Goal: Task Accomplishment & Management: Manage account settings

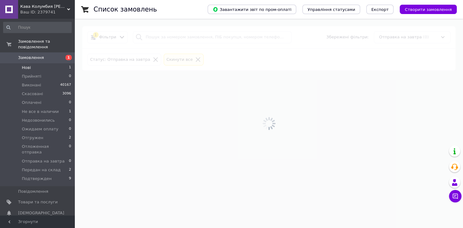
click at [45, 63] on li "Нові 1" at bounding box center [37, 67] width 75 height 9
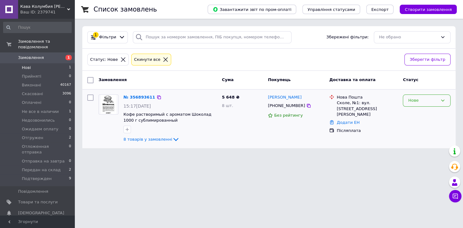
click at [424, 96] on div "Нове" at bounding box center [427, 100] width 48 height 12
click at [423, 114] on li "Прийнято" at bounding box center [426, 114] width 47 height 12
click at [136, 97] on link "№ 356893611" at bounding box center [137, 97] width 29 height 5
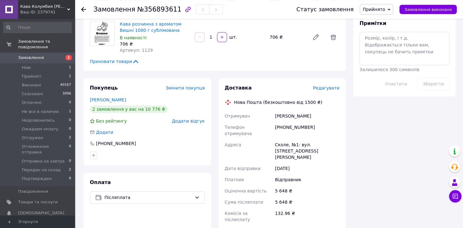
scroll to position [329, 0]
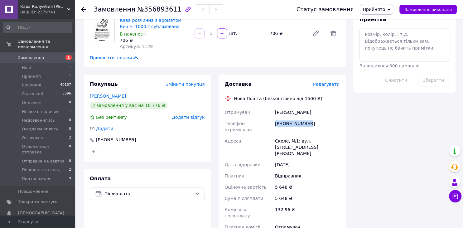
drag, startPoint x: 311, startPoint y: 124, endPoint x: 275, endPoint y: 124, distance: 35.5
click at [275, 124] on div "+380686381449" at bounding box center [307, 126] width 67 height 17
copy div "+380686381449"
click at [272, 135] on div "Адреса" at bounding box center [249, 147] width 50 height 24
drag, startPoint x: 311, startPoint y: 123, endPoint x: 270, endPoint y: 124, distance: 41.5
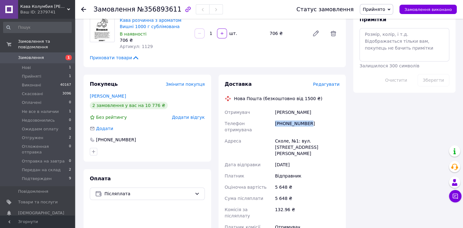
click at [270, 124] on div "Отримувач Радевич Марія Телефон отримувача +380686381449 Адреса Сколе, №1: вул.…" at bounding box center [283, 173] width 118 height 132
copy div "Телефон отримувача +380686381449"
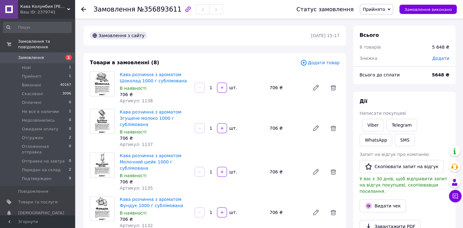
scroll to position [0, 0]
drag, startPoint x: 150, startPoint y: 101, endPoint x: 138, endPoint y: 100, distance: 11.6
click at [138, 100] on div "Артикул: 1138" at bounding box center [155, 101] width 70 height 6
copy span "1138"
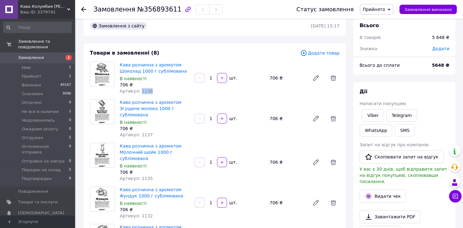
scroll to position [33, 0]
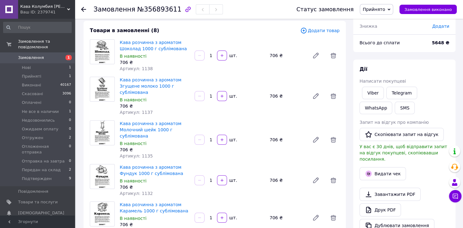
click at [149, 103] on div "706 ₴" at bounding box center [155, 106] width 70 height 6
drag, startPoint x: 147, startPoint y: 112, endPoint x: 138, endPoint y: 113, distance: 9.4
click at [138, 113] on span "Артикул: 1137" at bounding box center [136, 112] width 33 height 5
copy span "1137"
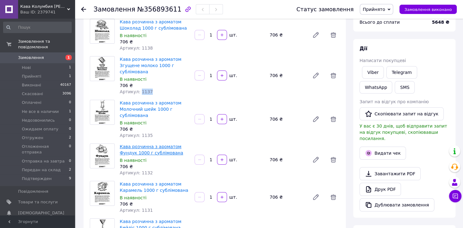
scroll to position [66, 0]
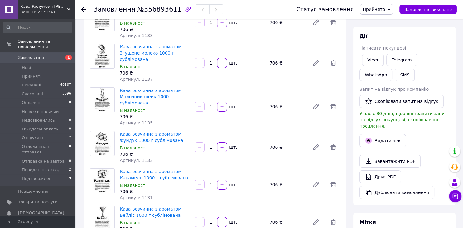
click at [153, 110] on div "В наявності" at bounding box center [155, 110] width 70 height 6
drag, startPoint x: 149, startPoint y: 121, endPoint x: 137, endPoint y: 124, distance: 11.9
click at [137, 124] on div "Артикул: 1135" at bounding box center [155, 123] width 70 height 6
copy span "1135"
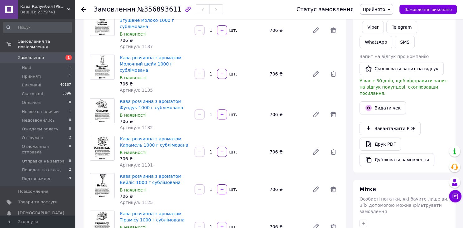
click at [147, 123] on div "706 ₴" at bounding box center [155, 121] width 70 height 6
drag, startPoint x: 150, startPoint y: 126, endPoint x: 138, endPoint y: 129, distance: 12.1
click at [138, 129] on div "Артикул: 1132" at bounding box center [155, 127] width 70 height 6
copy span "1132"
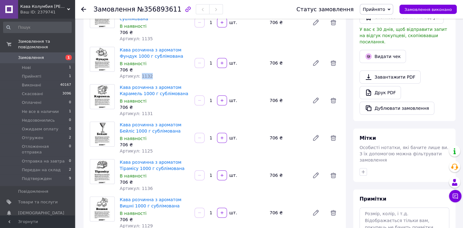
scroll to position [165, 0]
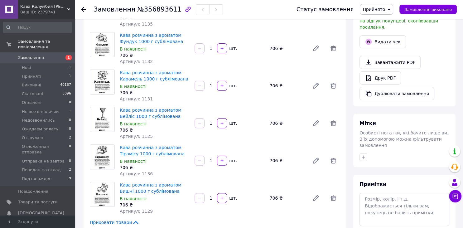
click at [147, 99] on span "Артикул: 1131" at bounding box center [136, 98] width 33 height 5
drag, startPoint x: 149, startPoint y: 99, endPoint x: 139, endPoint y: 99, distance: 10.3
click at [139, 99] on div "Артикул: 1131" at bounding box center [155, 99] width 70 height 6
copy span "1131"
drag, startPoint x: 148, startPoint y: 137, endPoint x: 138, endPoint y: 135, distance: 10.1
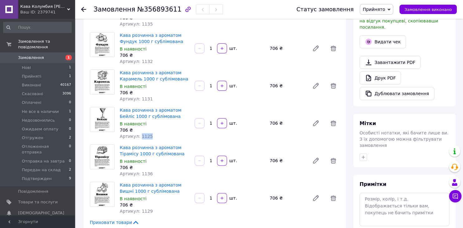
click at [138, 135] on div "Артикул: 1125" at bounding box center [155, 136] width 70 height 6
copy span "1125"
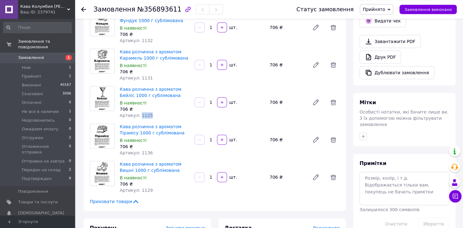
scroll to position [197, 0]
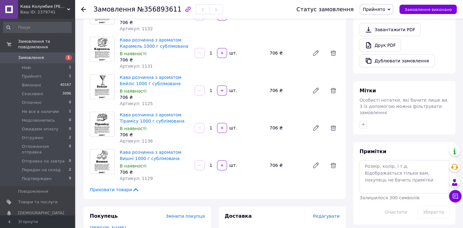
click at [148, 139] on div "Артикул: 1136" at bounding box center [155, 141] width 70 height 6
drag, startPoint x: 148, startPoint y: 142, endPoint x: 138, endPoint y: 140, distance: 10.1
click at [138, 140] on div "Артикул: 1136" at bounding box center [155, 141] width 70 height 6
copy span "1136"
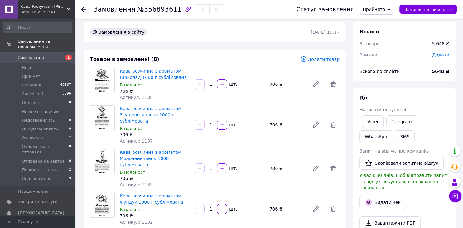
scroll to position [0, 0]
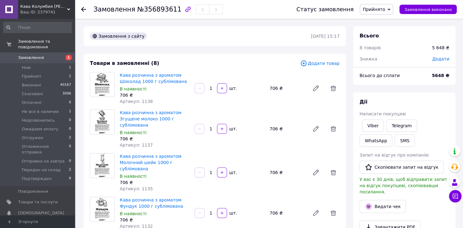
click at [441, 58] on span "Додати" at bounding box center [440, 58] width 17 height 5
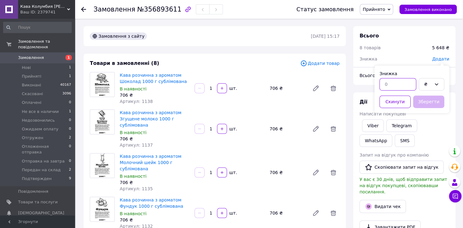
click at [401, 83] on input "text" at bounding box center [397, 84] width 37 height 12
type input "1189"
click at [426, 105] on button "Зберегти" at bounding box center [428, 101] width 31 height 12
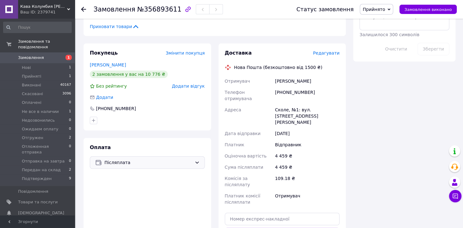
scroll to position [362, 0]
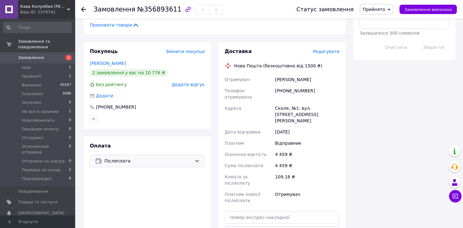
click at [144, 159] on span "Післяплата" at bounding box center [148, 160] width 88 height 7
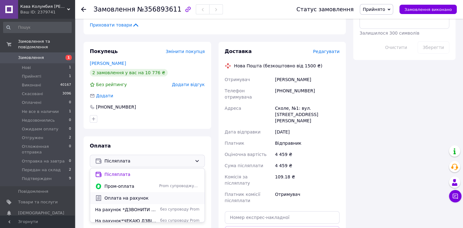
click at [139, 200] on span "Оплата на рахунок" at bounding box center [151, 198] width 95 height 6
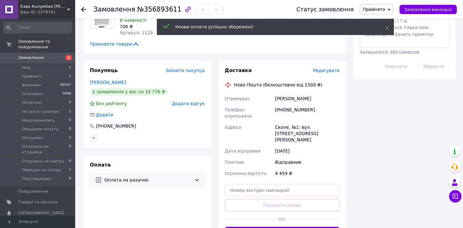
scroll to position [296, 0]
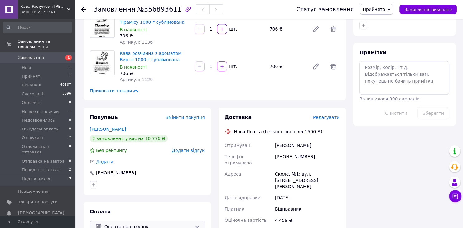
click at [389, 6] on span "Прийнято" at bounding box center [376, 9] width 33 height 11
click at [387, 68] on li "Ожидаем оплату" at bounding box center [387, 68] width 54 height 9
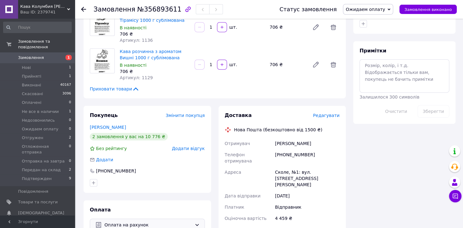
scroll to position [329, 0]
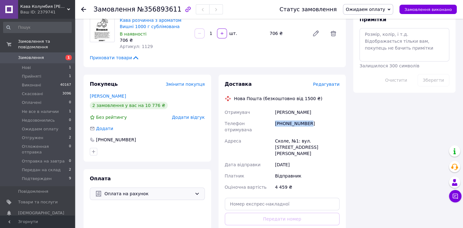
drag, startPoint x: 310, startPoint y: 127, endPoint x: 269, endPoint y: 127, distance: 40.5
click at [269, 127] on div "Отримувач Радевич Марія Телефон отримувача +380686381449 Адреса Сколе, №1: вул.…" at bounding box center [283, 150] width 118 height 86
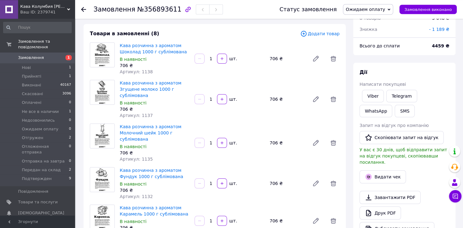
scroll to position [0, 0]
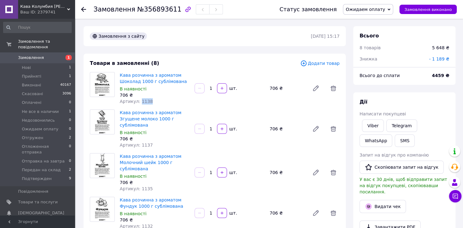
drag, startPoint x: 150, startPoint y: 100, endPoint x: 138, endPoint y: 101, distance: 11.9
click at [138, 101] on div "Артикул: 1138" at bounding box center [155, 101] width 70 height 6
drag, startPoint x: 150, startPoint y: 144, endPoint x: 138, endPoint y: 145, distance: 12.2
click at [138, 145] on div "Артикул: 1137" at bounding box center [155, 145] width 70 height 6
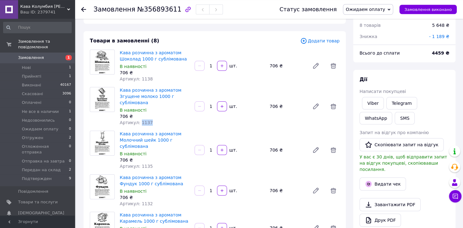
scroll to position [33, 0]
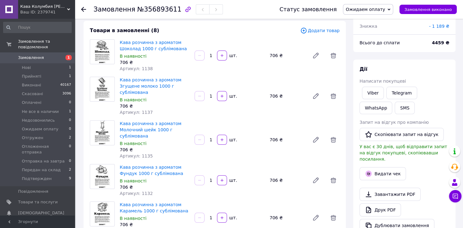
click at [155, 147] on div "В наявності" at bounding box center [155, 143] width 70 height 6
drag, startPoint x: 148, startPoint y: 155, endPoint x: 138, endPoint y: 155, distance: 10.0
click at [138, 155] on div "Артикул: 1135" at bounding box center [155, 156] width 70 height 6
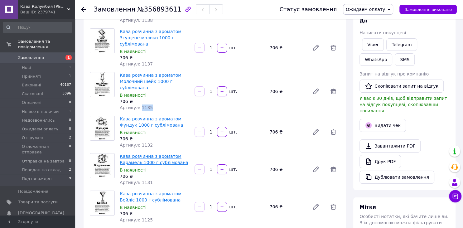
scroll to position [99, 0]
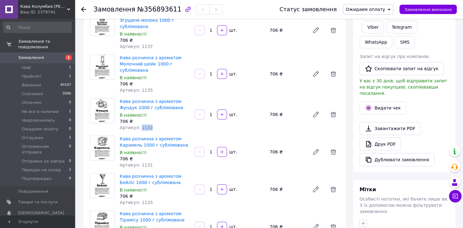
drag, startPoint x: 150, startPoint y: 128, endPoint x: 138, endPoint y: 126, distance: 12.7
click at [138, 126] on div "Артикул: 1132" at bounding box center [155, 127] width 70 height 6
drag, startPoint x: 139, startPoint y: 128, endPoint x: 143, endPoint y: 128, distance: 3.9
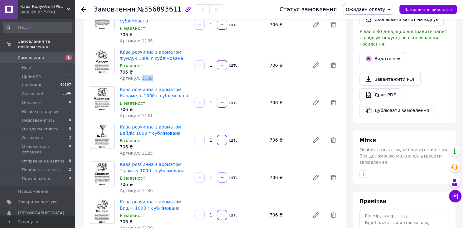
scroll to position [165, 0]
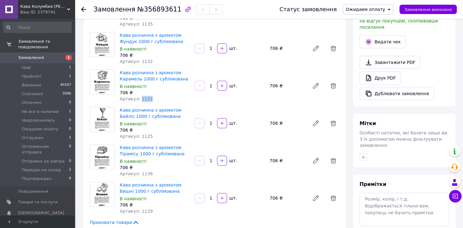
drag, startPoint x: 148, startPoint y: 99, endPoint x: 138, endPoint y: 98, distance: 9.4
click at [138, 98] on div "Артикул: 1131" at bounding box center [155, 99] width 70 height 6
drag, startPoint x: 149, startPoint y: 136, endPoint x: 138, endPoint y: 138, distance: 11.4
click at [138, 138] on div "Артикул: 1125" at bounding box center [155, 136] width 70 height 6
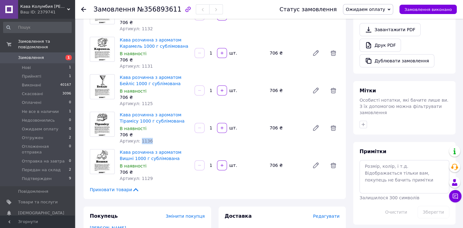
drag, startPoint x: 149, startPoint y: 142, endPoint x: 139, endPoint y: 142, distance: 10.3
click at [139, 142] on div "Артикул: 1136" at bounding box center [155, 141] width 70 height 6
drag, startPoint x: 149, startPoint y: 179, endPoint x: 139, endPoint y: 177, distance: 9.9
click at [139, 177] on div "Артикул: 1129" at bounding box center [155, 178] width 70 height 6
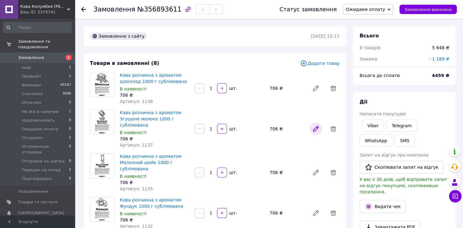
scroll to position [0, 0]
click at [440, 60] on span "- 1 189 ₴" at bounding box center [439, 58] width 20 height 5
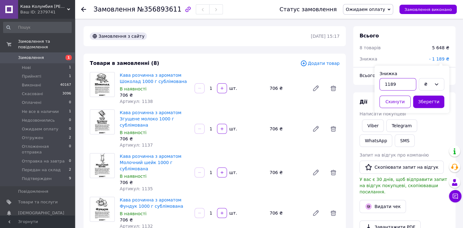
drag, startPoint x: 387, startPoint y: 84, endPoint x: 375, endPoint y: 84, distance: 11.9
click at [379, 84] on input "1189" at bounding box center [397, 84] width 37 height 12
click at [395, 102] on button "Скинути" at bounding box center [394, 101] width 31 height 12
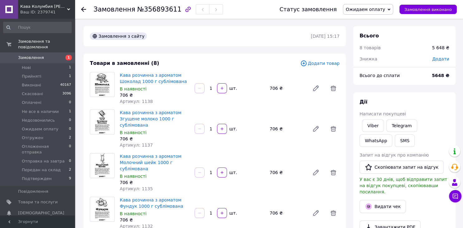
click at [437, 59] on span "Додати" at bounding box center [440, 58] width 17 height 5
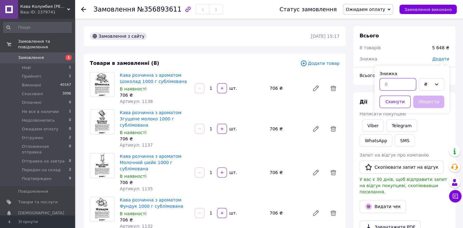
click at [401, 83] on input "text" at bounding box center [397, 84] width 37 height 12
type input "552"
click at [417, 103] on button "Зберегти" at bounding box center [428, 101] width 31 height 12
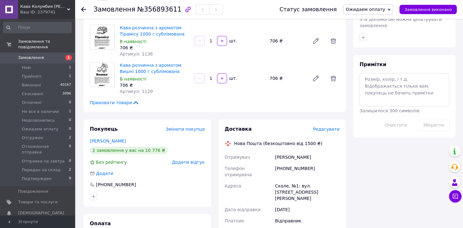
scroll to position [329, 0]
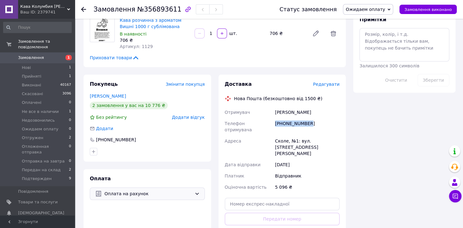
drag, startPoint x: 312, startPoint y: 125, endPoint x: 273, endPoint y: 125, distance: 39.6
click at [273, 125] on div "Отримувач Радевич Марія Телефон отримувача +380686381449 Адреса Сколе, №1: вул.…" at bounding box center [283, 150] width 118 height 86
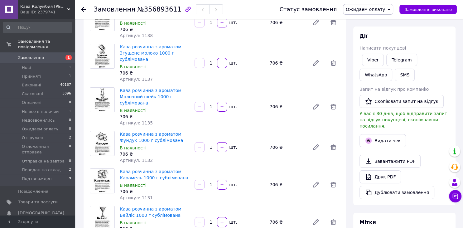
scroll to position [0, 0]
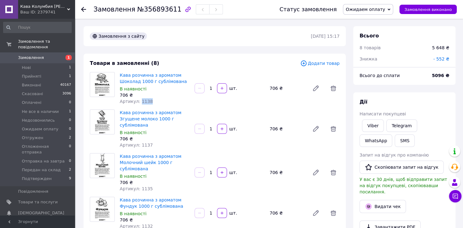
drag, startPoint x: 149, startPoint y: 101, endPoint x: 139, endPoint y: 101, distance: 10.0
click at [139, 101] on div "Артикул: 1138" at bounding box center [155, 101] width 70 height 6
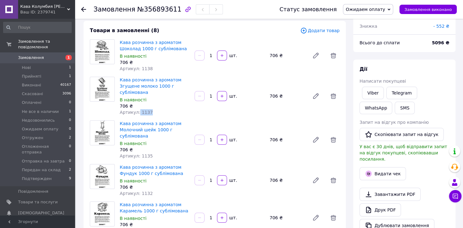
drag, startPoint x: 151, startPoint y: 112, endPoint x: 137, endPoint y: 110, distance: 13.8
click at [137, 110] on div "Артикул: 1137" at bounding box center [155, 112] width 70 height 6
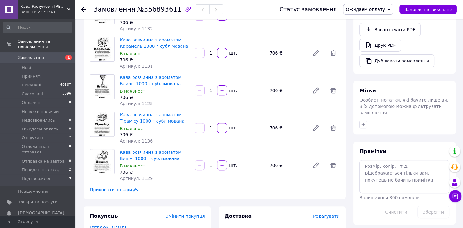
scroll to position [329, 0]
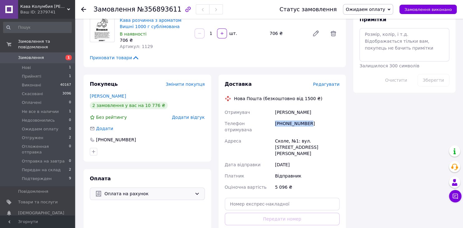
drag, startPoint x: 314, startPoint y: 124, endPoint x: 275, endPoint y: 125, distance: 38.7
click at [275, 125] on div "+380686381449" at bounding box center [307, 126] width 67 height 17
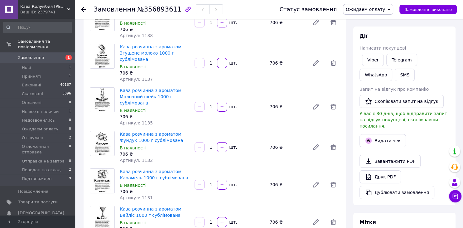
scroll to position [0, 0]
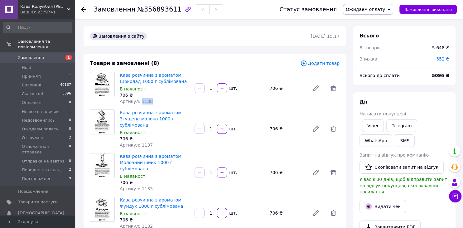
drag, startPoint x: 151, startPoint y: 103, endPoint x: 138, endPoint y: 101, distance: 12.3
click at [138, 101] on div "Артикул: 1138" at bounding box center [155, 101] width 70 height 6
click at [157, 136] on div "Кава розчинна з ароматом Згущене молоко 1000 г сублімована В наявності 706 ₴ Ар…" at bounding box center [154, 128] width 75 height 41
drag, startPoint x: 150, startPoint y: 147, endPoint x: 138, endPoint y: 145, distance: 12.3
click at [138, 145] on div "Артикул: 1137" at bounding box center [155, 145] width 70 height 6
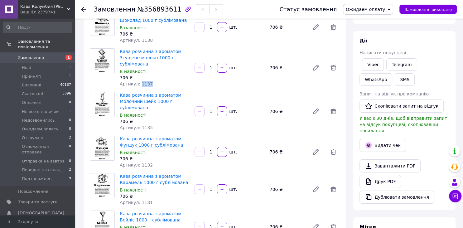
scroll to position [66, 0]
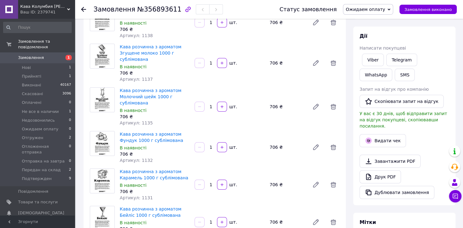
click at [150, 113] on div "В наявності" at bounding box center [155, 110] width 70 height 6
drag, startPoint x: 150, startPoint y: 123, endPoint x: 138, endPoint y: 122, distance: 11.9
click at [138, 122] on div "Артикул: 1135" at bounding box center [155, 123] width 70 height 6
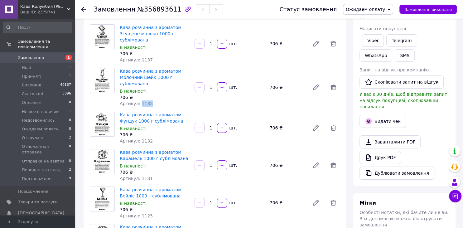
scroll to position [99, 0]
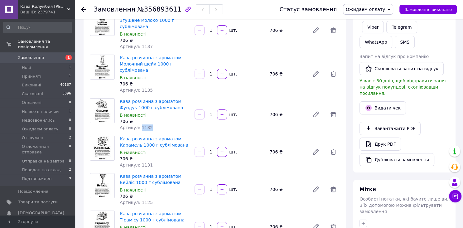
drag, startPoint x: 149, startPoint y: 128, endPoint x: 139, endPoint y: 126, distance: 10.3
click at [139, 126] on div "Артикул: 1132" at bounding box center [155, 127] width 70 height 6
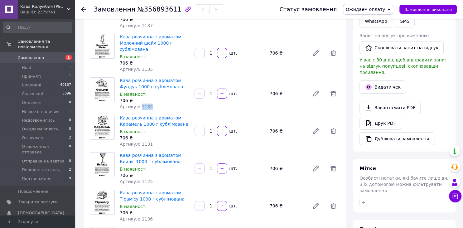
scroll to position [132, 0]
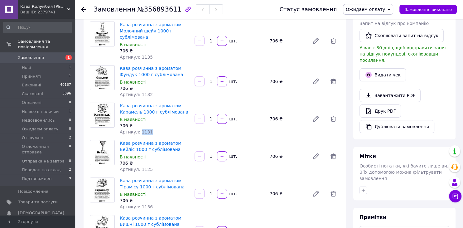
drag, startPoint x: 151, startPoint y: 132, endPoint x: 138, endPoint y: 130, distance: 13.2
click at [138, 130] on div "Артикул: 1131" at bounding box center [155, 132] width 70 height 6
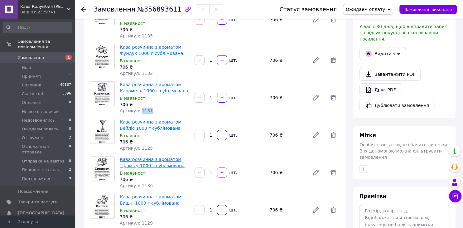
scroll to position [165, 0]
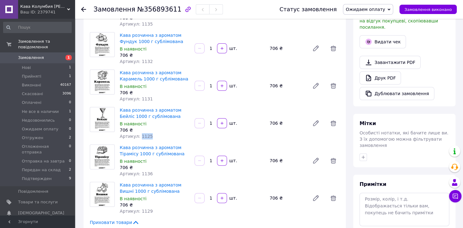
drag, startPoint x: 149, startPoint y: 137, endPoint x: 139, endPoint y: 135, distance: 9.8
click at [139, 135] on div "Артикул: 1125" at bounding box center [155, 136] width 70 height 6
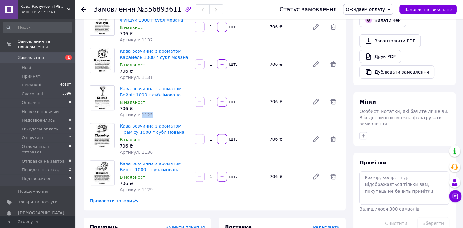
scroll to position [197, 0]
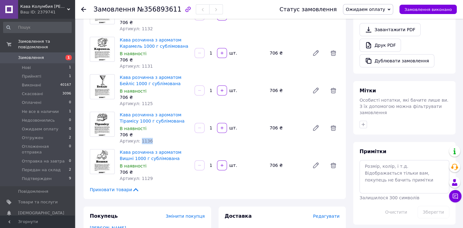
drag, startPoint x: 149, startPoint y: 140, endPoint x: 138, endPoint y: 140, distance: 11.5
click at [138, 140] on div "Артикул: 1136" at bounding box center [155, 141] width 70 height 6
click at [151, 178] on div "Артикул: 1129" at bounding box center [155, 178] width 70 height 6
drag, startPoint x: 149, startPoint y: 179, endPoint x: 139, endPoint y: 176, distance: 9.9
click at [139, 176] on div "Артикул: 1129" at bounding box center [155, 178] width 70 height 6
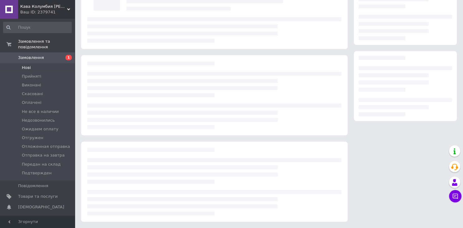
scroll to position [197, 0]
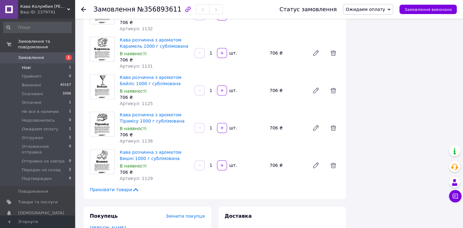
click at [34, 63] on li "Нові 1" at bounding box center [37, 67] width 75 height 9
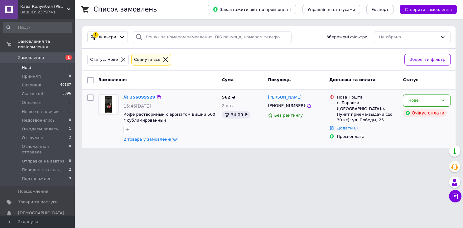
click at [141, 95] on link "№ 356899529" at bounding box center [139, 97] width 32 height 5
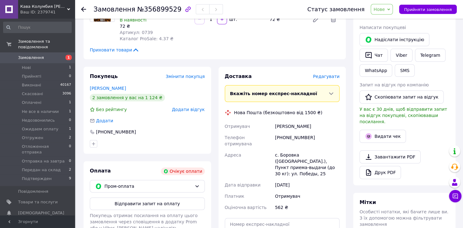
scroll to position [165, 0]
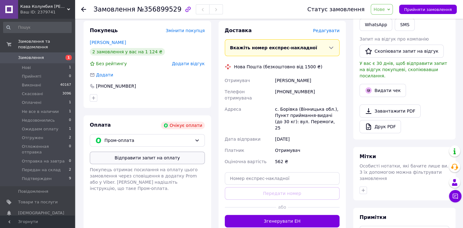
click at [144, 152] on button "Відправити запит на оплату" at bounding box center [147, 158] width 115 height 12
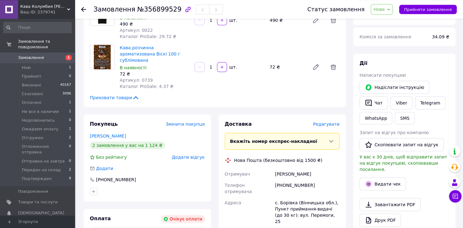
scroll to position [66, 0]
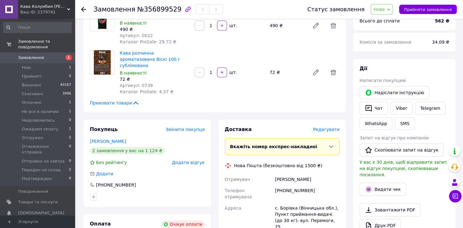
click at [390, 9] on icon at bounding box center [388, 9] width 3 height 2
click at [391, 22] on li "Прийнято" at bounding box center [398, 21] width 54 height 9
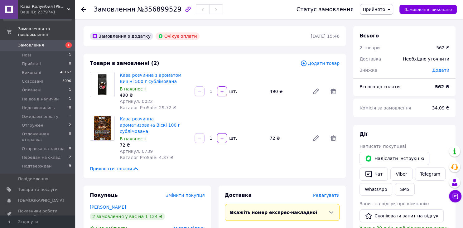
scroll to position [0, 0]
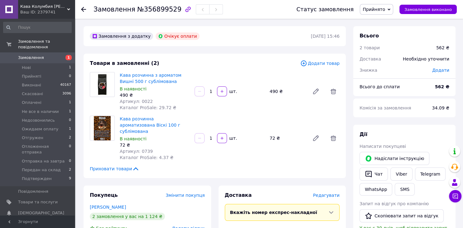
click at [23, 27] on input at bounding box center [37, 27] width 69 height 11
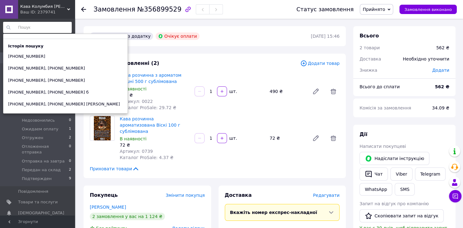
paste input "+380955030367; +380963767752 гаркавенко наталія"
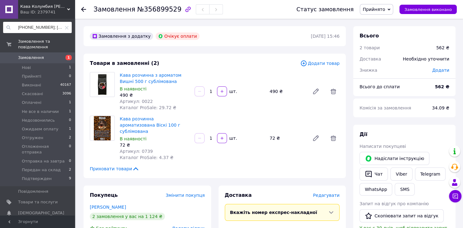
scroll to position [0, 54]
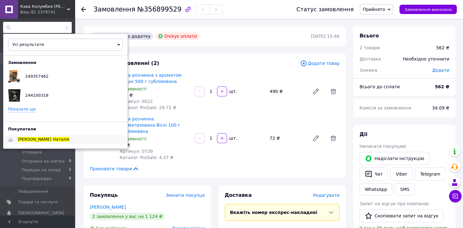
type input "+380955030367; +380963767752 гаркавенко наталія"
click at [34, 139] on span "Гаркавенко" at bounding box center [35, 139] width 34 height 5
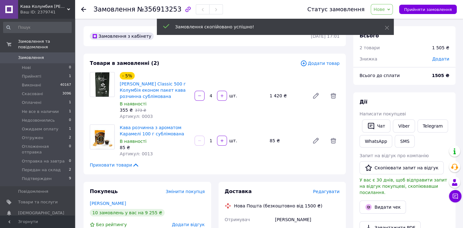
click at [385, 10] on span "Нове" at bounding box center [379, 9] width 11 height 5
click at [396, 23] on li "Прийнято" at bounding box center [398, 21] width 54 height 9
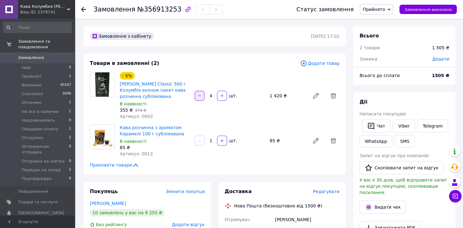
click at [200, 95] on icon "button" at bounding box center [199, 96] width 4 height 4
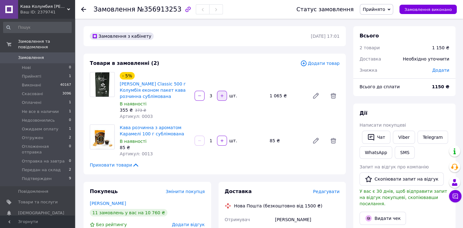
click at [220, 95] on icon "button" at bounding box center [222, 96] width 4 height 4
type input "4"
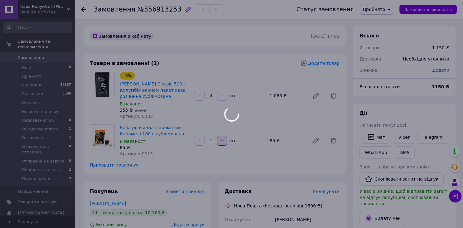
click at [224, 140] on button "button" at bounding box center [222, 141] width 10 height 10
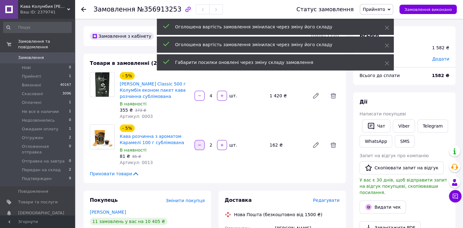
click at [202, 146] on button "button" at bounding box center [200, 145] width 10 height 10
type input "1"
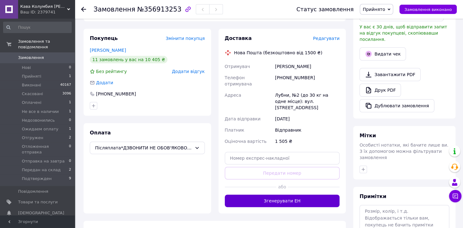
scroll to position [165, 0]
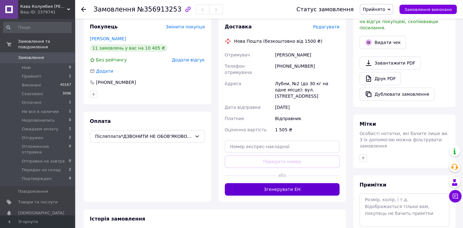
click at [293, 183] on button "Згенерувати ЕН" at bounding box center [282, 189] width 115 height 12
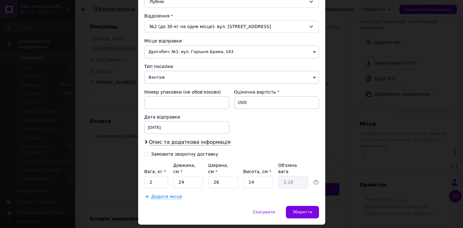
scroll to position [195, 0]
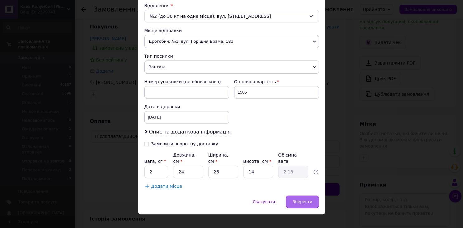
click at [304, 198] on div "Зберегти" at bounding box center [302, 201] width 33 height 12
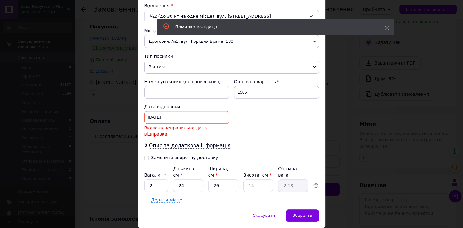
click at [170, 116] on input "06.06.2025" at bounding box center [186, 117] width 85 height 12
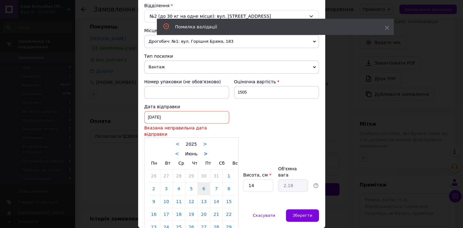
click at [204, 151] on link ">" at bounding box center [206, 154] width 4 height 6
click at [175, 195] on link "13" at bounding box center [179, 201] width 12 height 12
type input "13.08.2025"
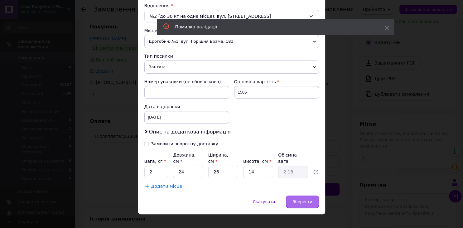
click at [297, 199] on span "Зберегти" at bounding box center [302, 201] width 20 height 5
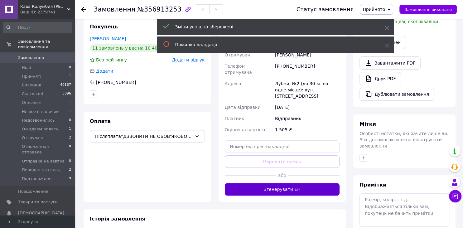
click at [282, 183] on button "Згенерувати ЕН" at bounding box center [282, 189] width 115 height 12
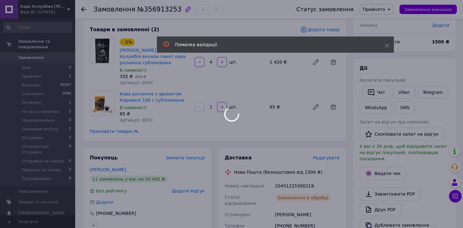
scroll to position [33, 0]
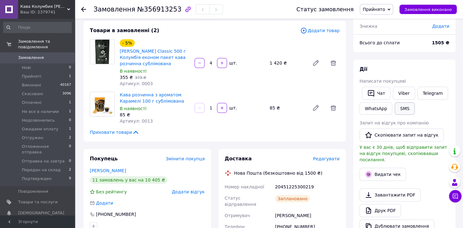
click at [400, 107] on button "SMS" at bounding box center [405, 108] width 20 height 12
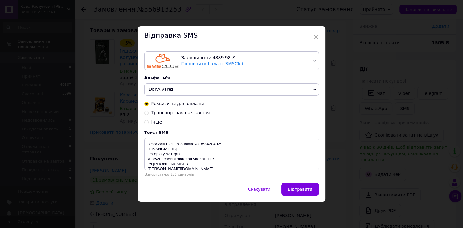
click at [147, 112] on input "Транспортная накладная" at bounding box center [146, 112] width 4 height 4
radio input "true"
radio input "false"
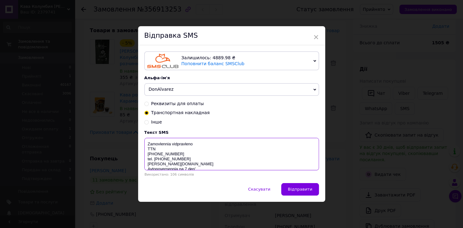
drag, startPoint x: 185, startPoint y: 156, endPoint x: 141, endPoint y: 157, distance: 44.3
click at [144, 157] on textarea "Zamovlennia vidpravleno TTN 59998085274408 tel. 0505793077 don-alvarez.com.ua A…" at bounding box center [231, 154] width 175 height 32
paste textarea "20451225300219"
type textarea "Zamovlennia vidpravleno TTN 20451225300219 tel. 0505793077 don-alvarez.com.ua A…"
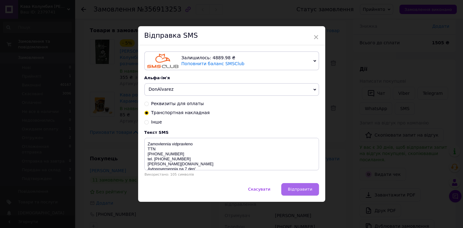
click at [292, 187] on span "Відправити" at bounding box center [300, 189] width 24 height 5
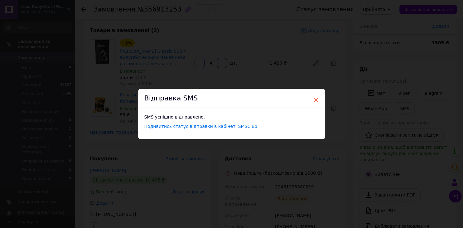
click at [318, 97] on span "×" at bounding box center [316, 99] width 6 height 11
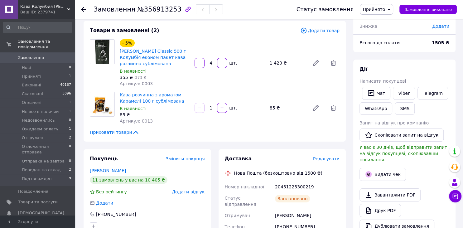
click at [390, 13] on span "Прийнято" at bounding box center [376, 9] width 33 height 11
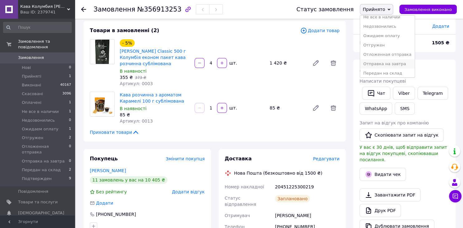
click at [386, 63] on li "Отправка на завтра" at bounding box center [387, 63] width 54 height 9
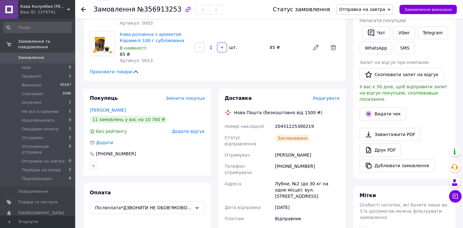
scroll to position [0, 0]
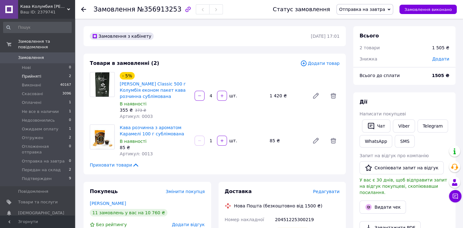
click at [31, 74] on span "Прийняті" at bounding box center [31, 77] width 19 height 6
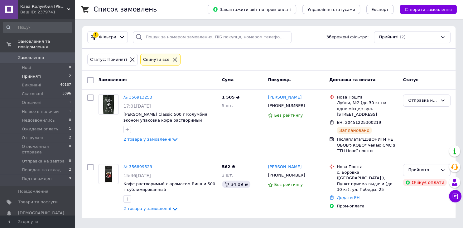
click at [41, 72] on li "Прийняті 2" at bounding box center [37, 76] width 75 height 9
click at [37, 74] on span "Прийняті" at bounding box center [31, 77] width 19 height 6
click at [34, 74] on span "Прийняті" at bounding box center [31, 77] width 19 height 6
click at [42, 98] on li "Оплачені 1" at bounding box center [37, 102] width 75 height 9
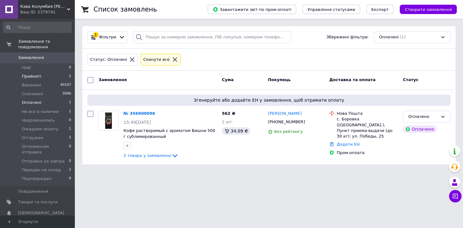
click at [41, 72] on li "Прийняті 2" at bounding box center [37, 76] width 75 height 9
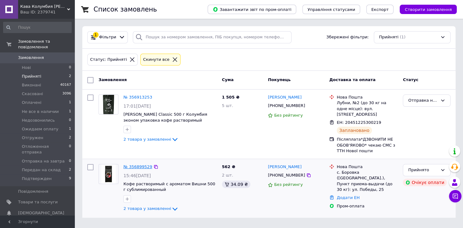
click at [130, 164] on link "№ 356899529" at bounding box center [137, 166] width 29 height 5
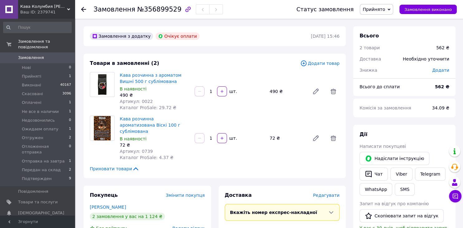
click at [385, 7] on span "Прийнято" at bounding box center [374, 9] width 22 height 5
click at [381, 32] on li "Скасовано" at bounding box center [387, 31] width 54 height 9
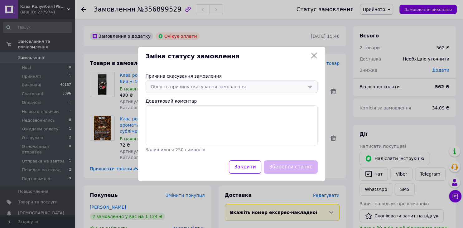
click at [231, 87] on div "Оберіть причину скасування замовлення" at bounding box center [228, 86] width 154 height 7
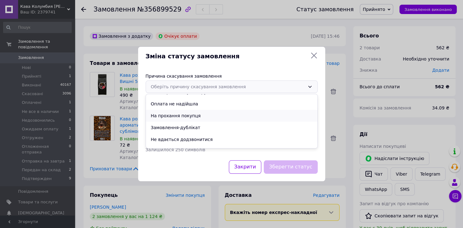
scroll to position [29, 0]
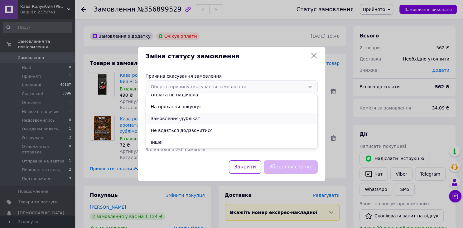
click at [176, 119] on li "Замовлення-дублікат" at bounding box center [231, 119] width 171 height 12
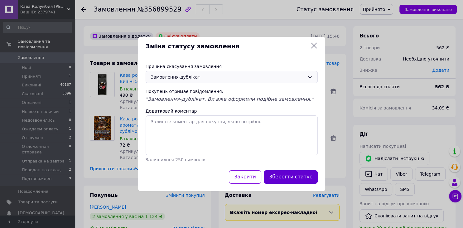
click at [288, 176] on button "Зберегти статус" at bounding box center [291, 176] width 54 height 13
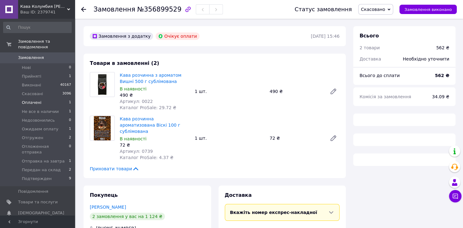
click at [39, 98] on li "Оплачені 1" at bounding box center [37, 102] width 75 height 9
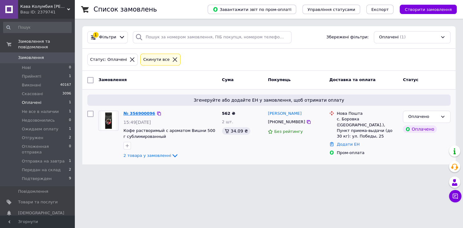
click at [144, 114] on link "№ 356900096" at bounding box center [139, 113] width 32 height 5
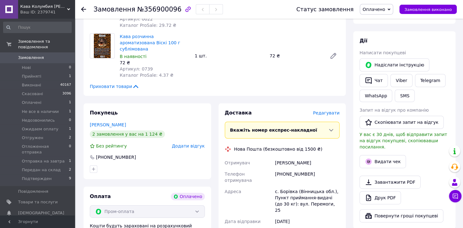
scroll to position [263, 0]
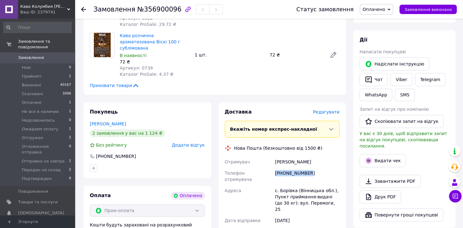
drag, startPoint x: 307, startPoint y: 161, endPoint x: 268, endPoint y: 161, distance: 39.0
click at [268, 161] on div "Отримувач Сімончук Олексій Телефон отримувача +380965872791 Адреса с. Борівка (…" at bounding box center [283, 202] width 118 height 92
copy div "Телефон отримувача +380965872791"
click at [324, 156] on div "Сімончук Олексій" at bounding box center [307, 161] width 67 height 11
drag, startPoint x: 317, startPoint y: 148, endPoint x: 272, endPoint y: 150, distance: 45.2
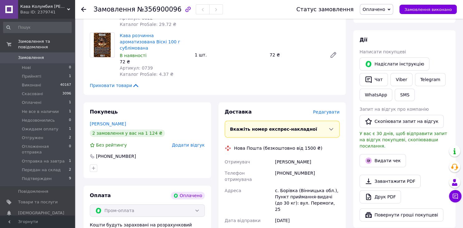
click at [272, 156] on div "Отримувач Сімончук Олексій Телефон отримувача +380965872791 Адреса с. Борівка (…" at bounding box center [283, 202] width 118 height 92
copy div "Отримувач Сімончук Олексій"
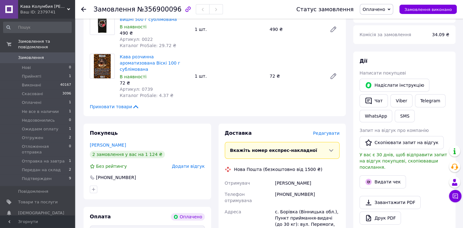
scroll to position [165, 0]
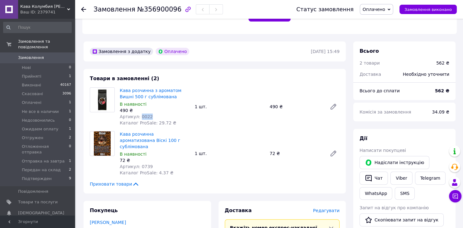
drag, startPoint x: 151, startPoint y: 111, endPoint x: 138, endPoint y: 109, distance: 12.9
click at [138, 113] on div "Артикул: 0022" at bounding box center [155, 116] width 70 height 6
copy span "0022"
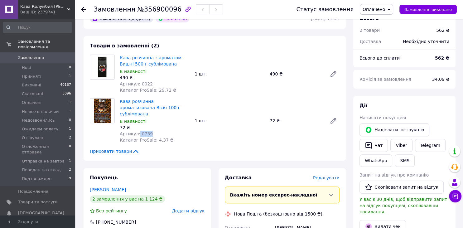
drag, startPoint x: 149, startPoint y: 120, endPoint x: 137, endPoint y: 123, distance: 12.4
click at [137, 131] on div "Артикул: 0739" at bounding box center [155, 134] width 70 height 6
copy span "0739"
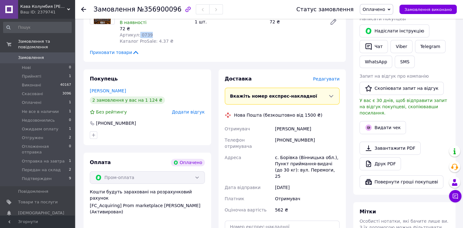
scroll to position [362, 0]
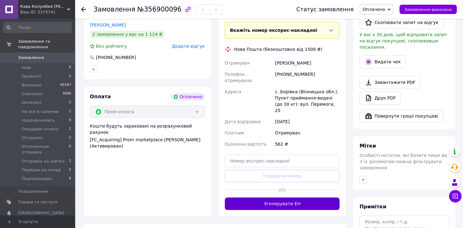
click at [284, 197] on button "Згенерувати ЕН" at bounding box center [282, 203] width 115 height 12
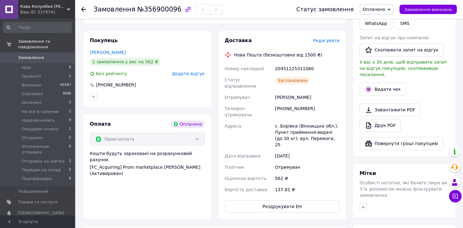
scroll to position [296, 0]
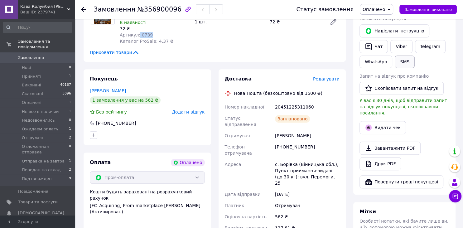
click at [398, 55] on button "SMS" at bounding box center [405, 61] width 20 height 12
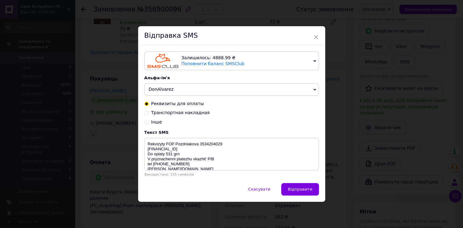
click at [148, 113] on input "Транспортная накладная" at bounding box center [146, 112] width 4 height 4
radio input "true"
radio input "false"
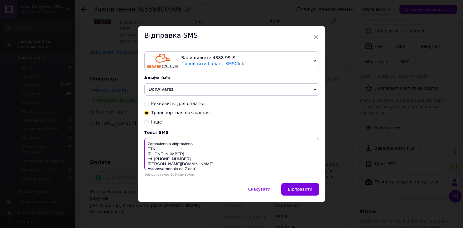
drag, startPoint x: 181, startPoint y: 155, endPoint x: 147, endPoint y: 156, distance: 33.7
click at [147, 156] on textarea "Zamovlennia vidpravleno TTN 59998085274408 tel. 0505793077 don-alvarez.com.ua A…" at bounding box center [231, 154] width 175 height 32
paste textarea "20451225311060"
click at [195, 146] on textarea "Zamovlennia vidpravleno TTN 20451225311060 tel. 0505793077 don-alvarez.com.ua A…" at bounding box center [231, 154] width 175 height 32
type textarea "Zamovlennia vidpravка 13.08 TTN 20451225311060 tel. 0505793077 don-alvarez.com.…"
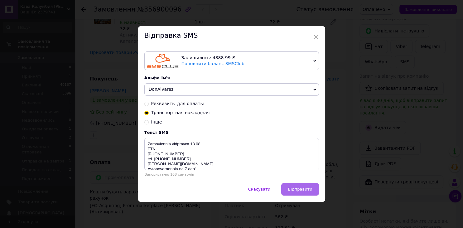
click at [290, 191] on button "Відправити" at bounding box center [299, 189] width 37 height 12
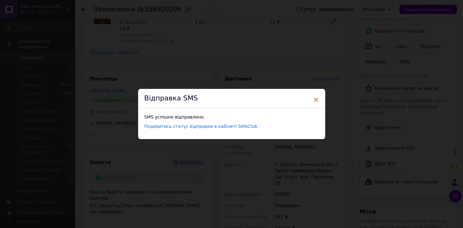
click at [317, 100] on span "×" at bounding box center [316, 99] width 6 height 11
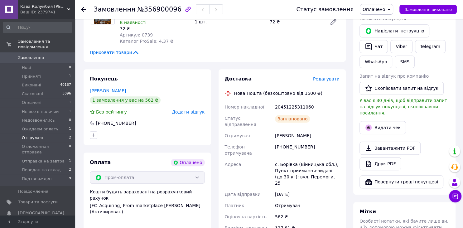
click at [56, 133] on li "Отгружен 2" at bounding box center [37, 137] width 75 height 9
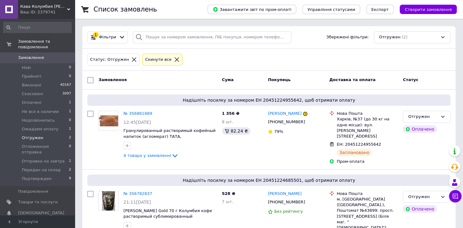
click at [91, 80] on input "checkbox" at bounding box center [90, 80] width 6 height 6
checkbox input "true"
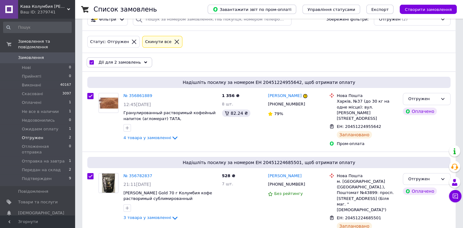
scroll to position [18, 0]
click at [141, 58] on div "Дії для 2 замовлень" at bounding box center [119, 62] width 65 height 10
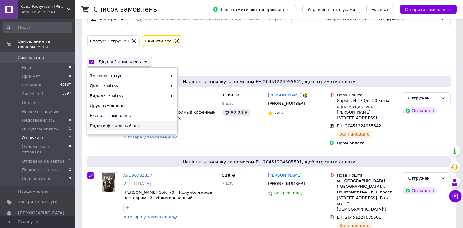
click at [128, 123] on span "Видати фіскальний чек" at bounding box center [131, 126] width 83 height 6
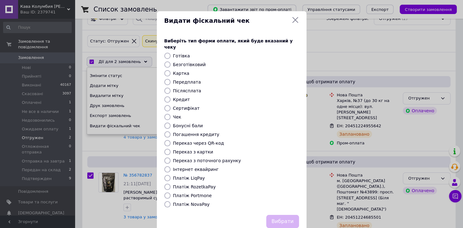
click at [169, 184] on input "Платіж RozetkaPay" at bounding box center [167, 187] width 6 height 6
radio input "true"
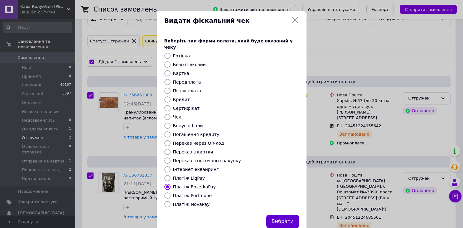
click at [294, 215] on button "Вибрати" at bounding box center [282, 221] width 33 height 13
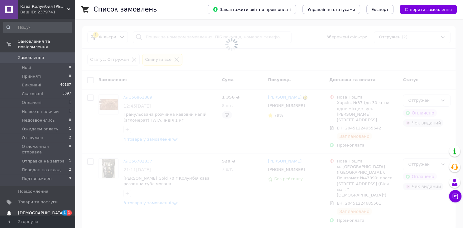
click at [27, 210] on span "[DEMOGRAPHIC_DATA]" at bounding box center [41, 213] width 46 height 6
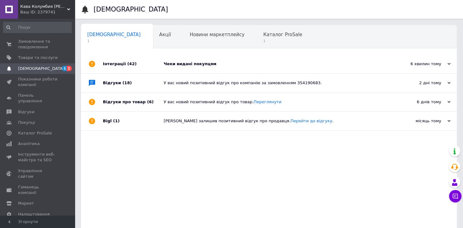
click at [191, 72] on div "Чеки видані покупцям" at bounding box center [276, 64] width 224 height 19
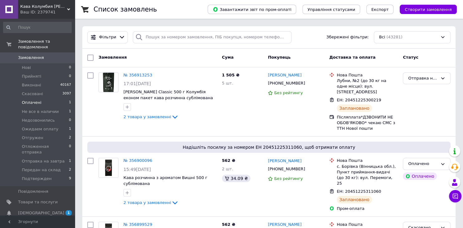
click at [46, 98] on li "Оплачені 1" at bounding box center [37, 102] width 75 height 9
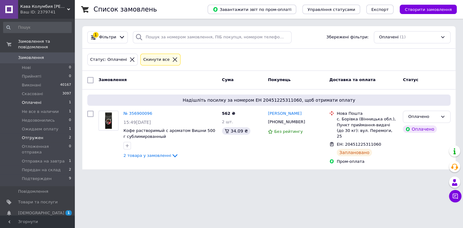
click at [40, 135] on span "Отгружен" at bounding box center [33, 138] width 22 height 6
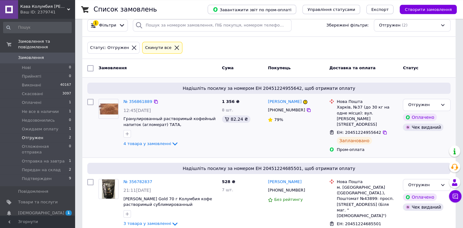
scroll to position [18, 0]
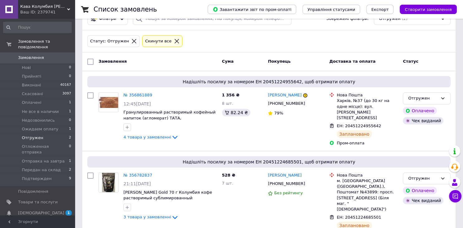
click at [91, 62] on input "checkbox" at bounding box center [90, 62] width 6 height 6
checkbox input "true"
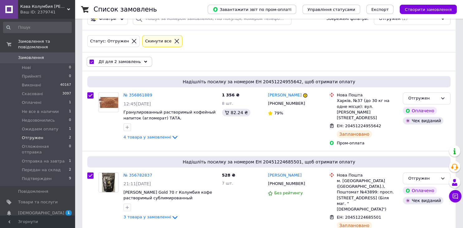
click at [144, 61] on icon at bounding box center [145, 61] width 3 height 3
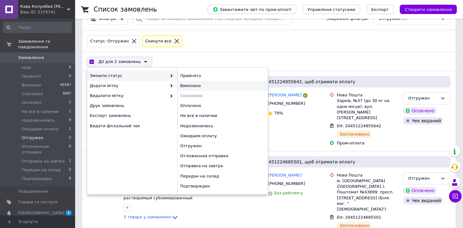
click at [193, 85] on div "Виконано" at bounding box center [222, 86] width 90 height 10
checkbox input "false"
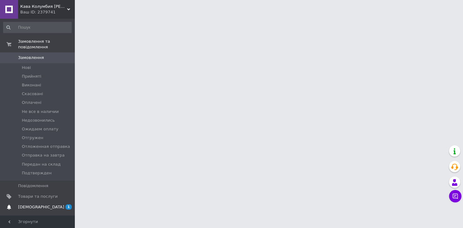
click at [38, 204] on span "[DEMOGRAPHIC_DATA]" at bounding box center [41, 207] width 46 height 6
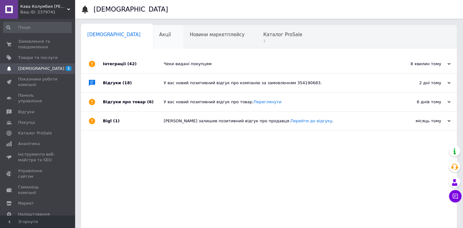
click at [153, 37] on div "Акції 0" at bounding box center [168, 37] width 31 height 24
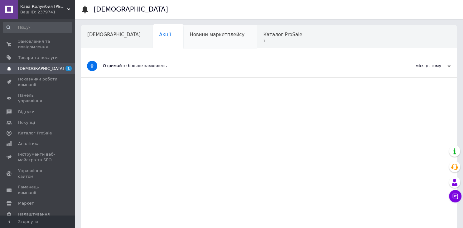
click at [190, 37] on span "Новини маркетплейсу" at bounding box center [217, 35] width 55 height 6
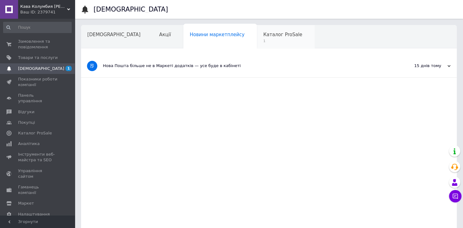
click at [263, 39] on span "1" at bounding box center [282, 41] width 39 height 5
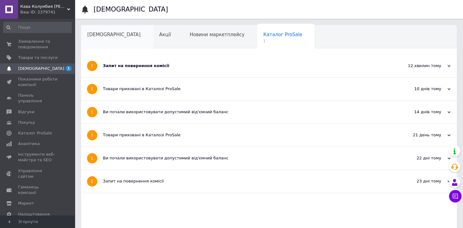
click at [92, 39] on div "[DEMOGRAPHIC_DATA]" at bounding box center [117, 37] width 72 height 24
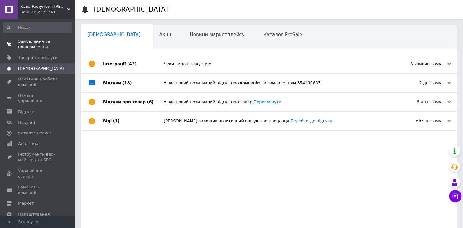
click at [33, 50] on span "Замовлення та повідомлення" at bounding box center [38, 44] width 40 height 11
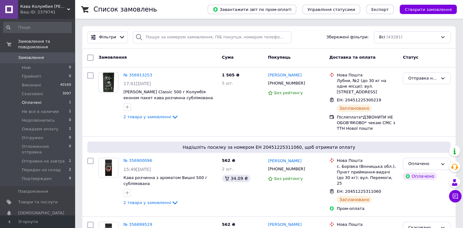
click at [36, 100] on span "Оплачені" at bounding box center [32, 103] width 20 height 6
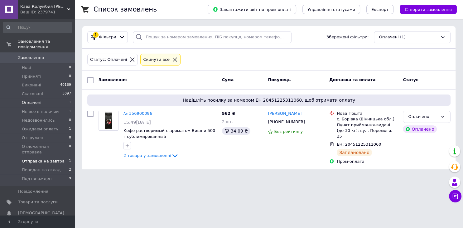
click at [32, 158] on span "Отправка на завтра" at bounding box center [43, 161] width 43 height 6
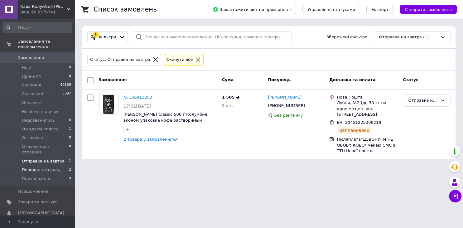
click at [43, 167] on span "Передан на склад" at bounding box center [41, 170] width 39 height 6
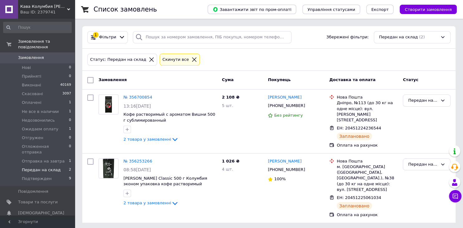
click at [91, 77] on input "checkbox" at bounding box center [90, 80] width 6 height 6
checkbox input "true"
click at [144, 79] on use at bounding box center [145, 80] width 3 height 2
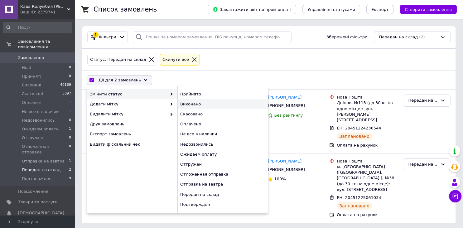
click at [191, 102] on div "Виконано" at bounding box center [222, 104] width 90 height 10
checkbox input "false"
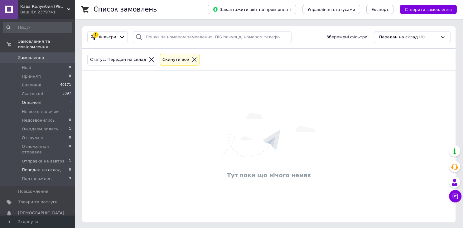
click at [34, 100] on span "Оплачені" at bounding box center [32, 103] width 20 height 6
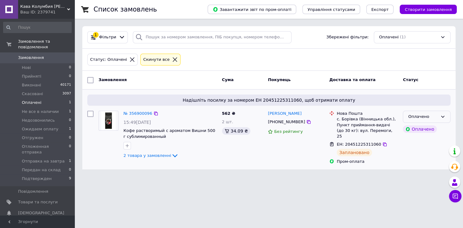
click at [418, 116] on div "Оплачено" at bounding box center [423, 116] width 30 height 7
click at [419, 168] on li "Отгружен" at bounding box center [426, 166] width 47 height 12
click at [35, 176] on span "Подтвержден" at bounding box center [37, 179] width 30 height 6
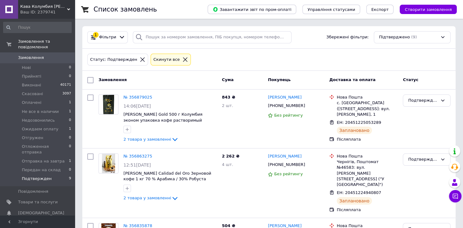
click at [89, 80] on input "checkbox" at bounding box center [90, 80] width 6 height 6
checkbox input "true"
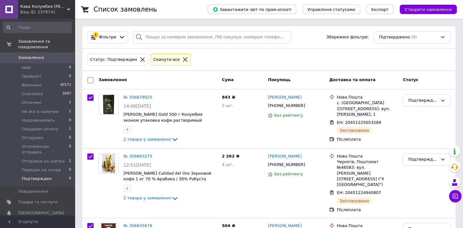
checkbox input "true"
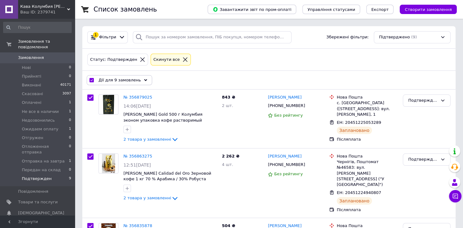
click at [144, 79] on icon at bounding box center [145, 80] width 3 height 3
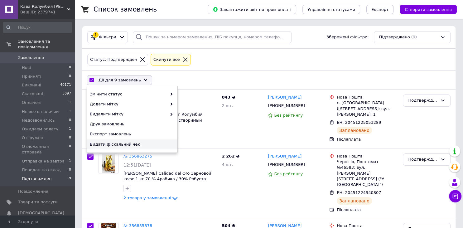
click at [123, 144] on span "Видати фіскальний чек" at bounding box center [131, 145] width 83 height 6
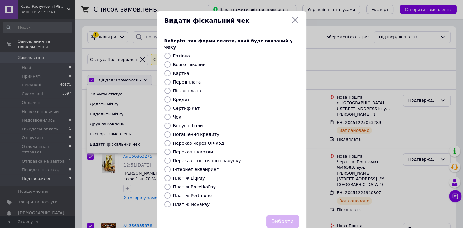
click at [168, 201] on input "Платіж NovaPay" at bounding box center [167, 204] width 6 height 6
radio input "true"
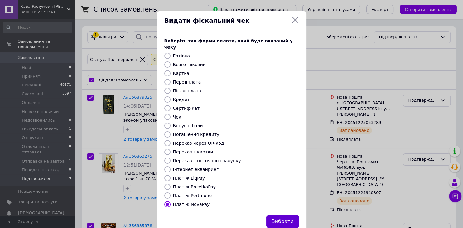
click at [287, 215] on button "Вибрати" at bounding box center [282, 221] width 33 height 13
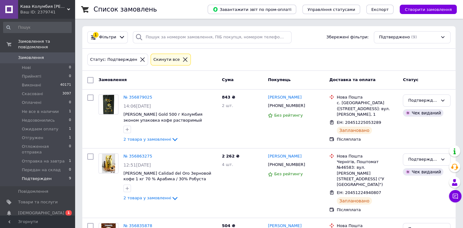
click at [87, 80] on input "checkbox" at bounding box center [90, 80] width 6 height 6
checkbox input "true"
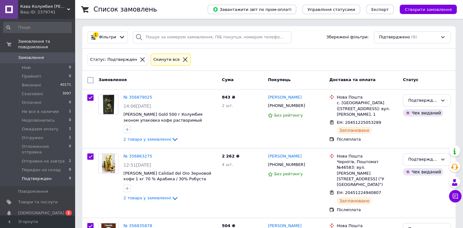
checkbox input "true"
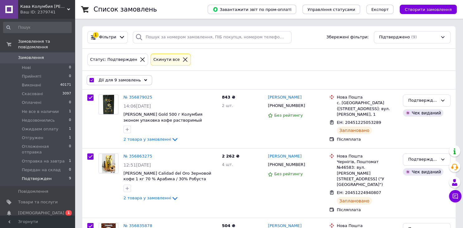
click at [140, 78] on div "Дії для 9 замовлень" at bounding box center [119, 80] width 65 height 10
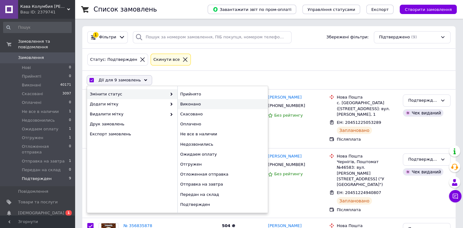
click at [205, 105] on div "Виконано" at bounding box center [222, 104] width 90 height 10
checkbox input "false"
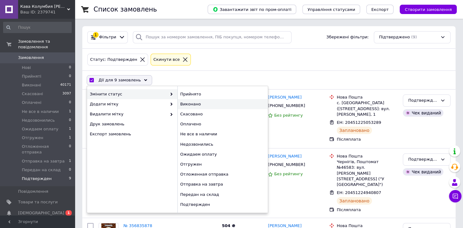
checkbox input "false"
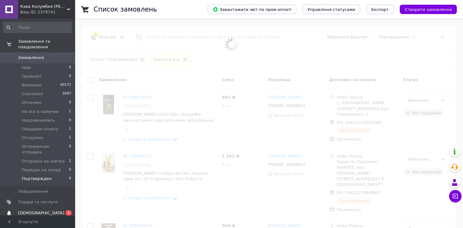
click at [34, 210] on span "[DEMOGRAPHIC_DATA]" at bounding box center [41, 213] width 46 height 6
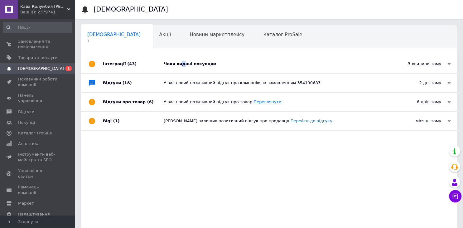
click at [181, 71] on div "Чеки видані покупцям" at bounding box center [276, 64] width 224 height 19
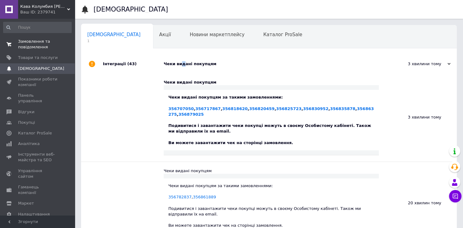
click at [41, 42] on span "Замовлення та повідомлення" at bounding box center [38, 44] width 40 height 11
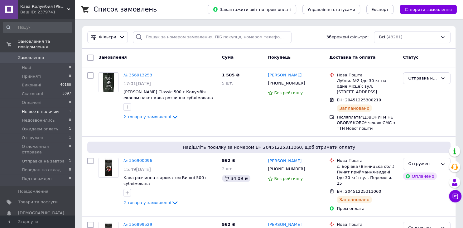
click at [27, 109] on span "Не все в наличии" at bounding box center [40, 112] width 37 height 6
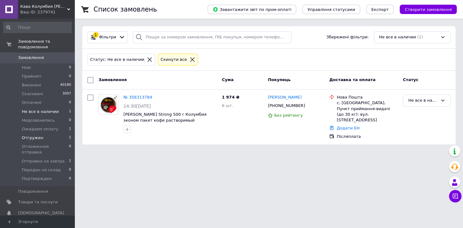
click at [31, 135] on span "Отгружен" at bounding box center [33, 138] width 22 height 6
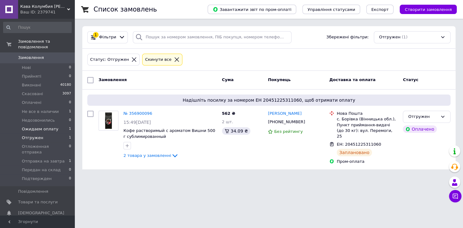
click at [26, 126] on span "Ожидаем оплату" at bounding box center [40, 129] width 36 height 6
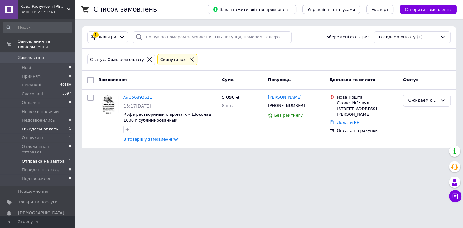
click at [37, 158] on span "Отправка на завтра" at bounding box center [43, 161] width 43 height 6
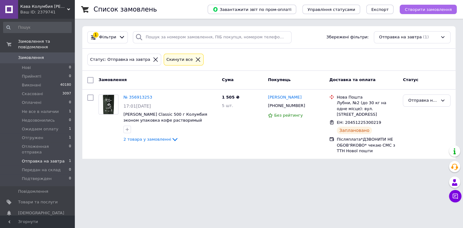
click at [426, 10] on span "Створити замовлення" at bounding box center [428, 9] width 47 height 5
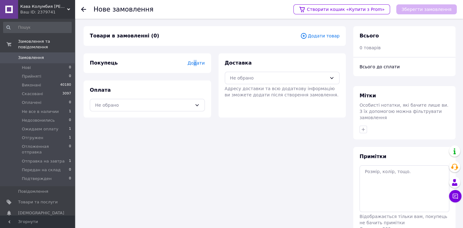
click at [197, 62] on span "Додати" at bounding box center [195, 62] width 17 height 5
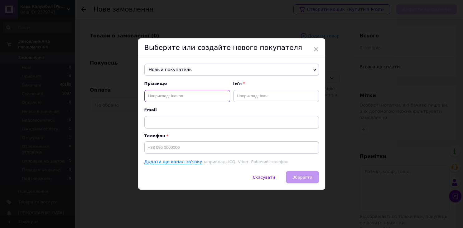
paste input "+380966621836 Мартинюк Володимир"
drag, startPoint x: 177, startPoint y: 94, endPoint x: 110, endPoint y: 93, distance: 67.4
click at [144, 93] on input "+380966621836 Мартинюк Володимир" at bounding box center [187, 96] width 86 height 12
drag, startPoint x: 194, startPoint y: 96, endPoint x: 168, endPoint y: 96, distance: 26.2
click at [168, 96] on input "[PERSON_NAME]" at bounding box center [187, 96] width 86 height 12
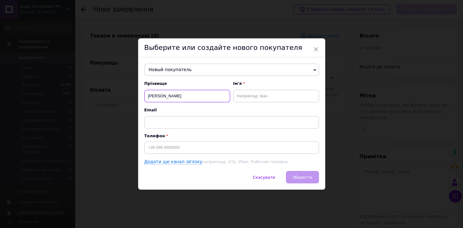
type input "[PERSON_NAME]"
click at [243, 94] on input "text" at bounding box center [276, 96] width 86 height 12
paste input "+380966621836 Мартинюк Володимир"
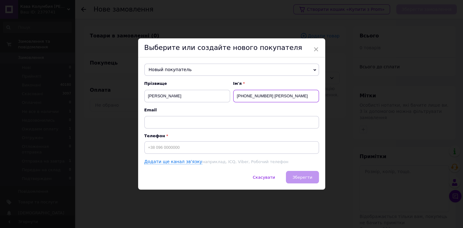
drag, startPoint x: 287, startPoint y: 95, endPoint x: 221, endPoint y: 96, distance: 66.1
click at [233, 96] on input "+380966621836 Мартинюк Володимир" at bounding box center [276, 96] width 86 height 12
type input "[PERSON_NAME]"
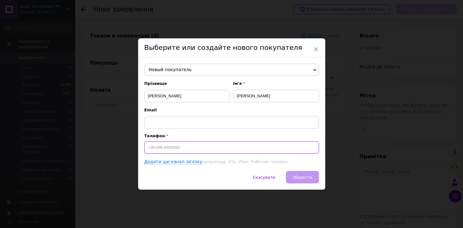
click at [161, 148] on input at bounding box center [231, 147] width 175 height 12
paste input "[PHONE_NUMBER]"
type input "[PHONE_NUMBER]"
click at [311, 178] on span "Зберегти" at bounding box center [302, 177] width 20 height 5
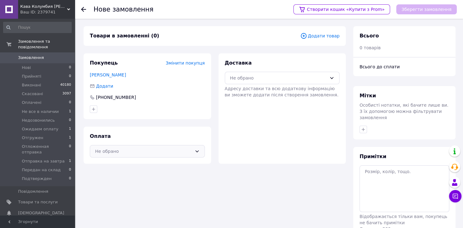
click at [130, 153] on div "Не обрано" at bounding box center [143, 151] width 97 height 7
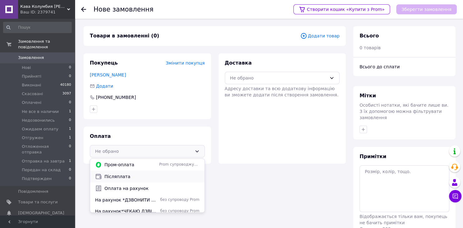
click at [126, 176] on span "Післяплата" at bounding box center [151, 176] width 95 height 6
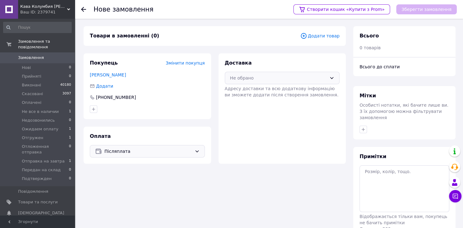
click at [254, 80] on div "Не обрано" at bounding box center [278, 78] width 97 height 7
click at [254, 93] on span "Нова Пошта (безкоштовно від 1500 ₴)" at bounding box center [286, 91] width 95 height 6
click at [328, 36] on span "Додати товар" at bounding box center [319, 35] width 39 height 7
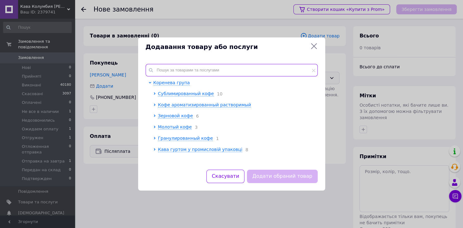
click at [178, 71] on input "text" at bounding box center [232, 70] width 172 height 12
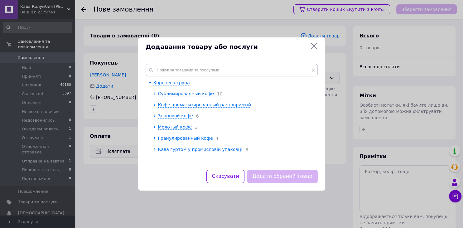
click at [173, 139] on span "Гранулированный кофе" at bounding box center [185, 138] width 55 height 5
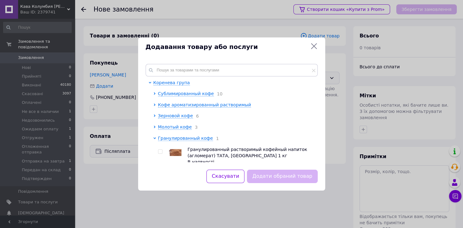
click at [158, 152] on div at bounding box center [155, 156] width 5 height 42
click at [161, 152] on input "checkbox" at bounding box center [160, 152] width 4 height 4
checkbox input "true"
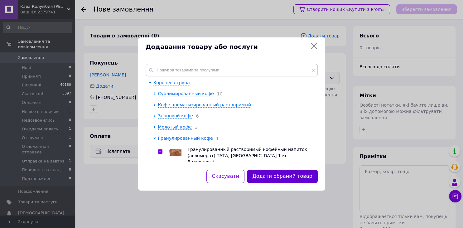
click at [301, 178] on button "Додати обраний товар" at bounding box center [282, 176] width 70 height 13
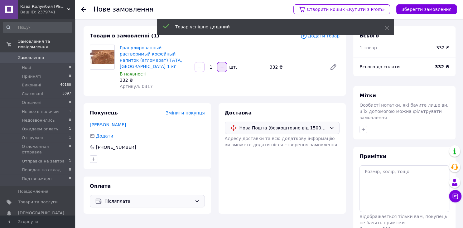
click at [221, 65] on icon "button" at bounding box center [222, 67] width 4 height 4
type input "2"
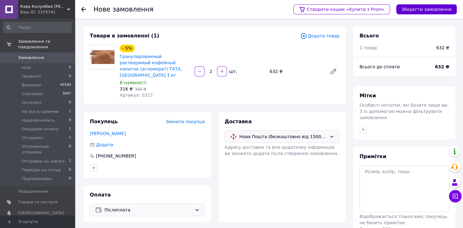
click at [431, 10] on button "Зберегти замовлення" at bounding box center [426, 9] width 60 height 10
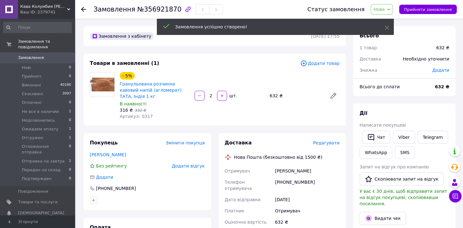
click at [327, 140] on span "Редагувати" at bounding box center [326, 142] width 27 height 5
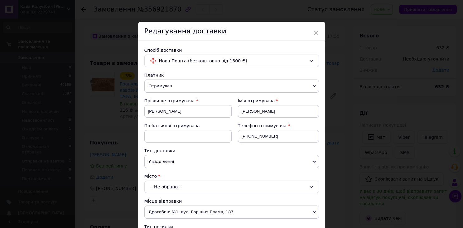
click at [175, 183] on div "-- Не обрано --" at bounding box center [231, 187] width 175 height 12
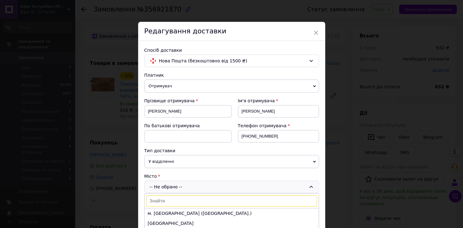
type input "е"
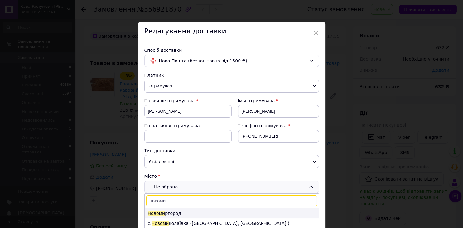
type input "новоми"
click at [168, 213] on li "Новоми ргород" at bounding box center [232, 213] width 174 height 10
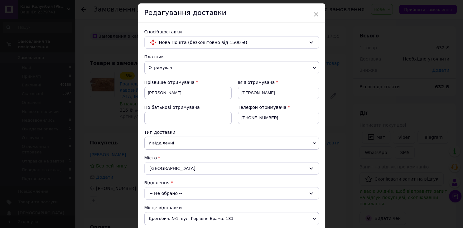
scroll to position [34, 0]
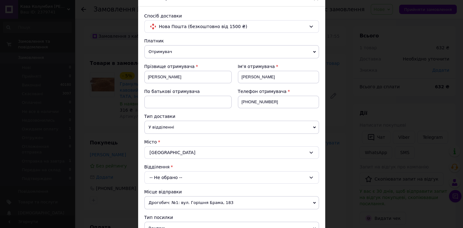
click at [174, 175] on div "-- Не обрано --" at bounding box center [231, 177] width 175 height 12
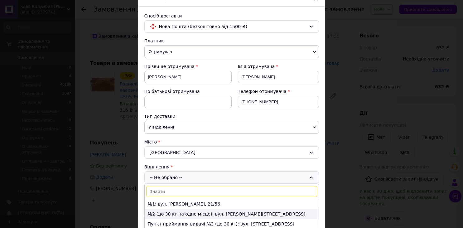
click at [173, 211] on li "№2 (до 30 кг на одне місце): вул. Миколи Зерова, 26" at bounding box center [232, 214] width 174 height 10
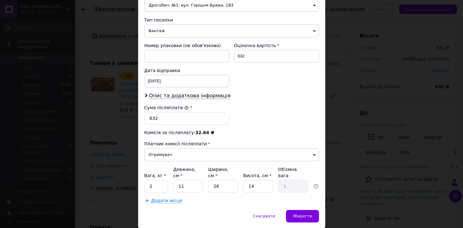
scroll to position [241, 0]
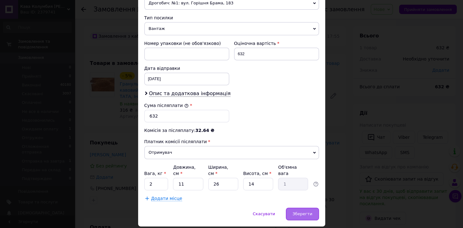
click at [306, 211] on span "Зберегти" at bounding box center [302, 213] width 20 height 5
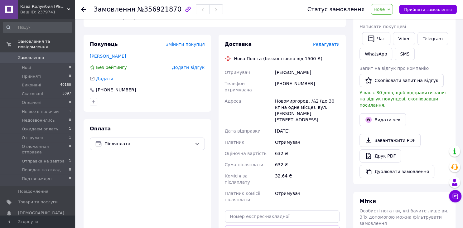
scroll to position [132, 0]
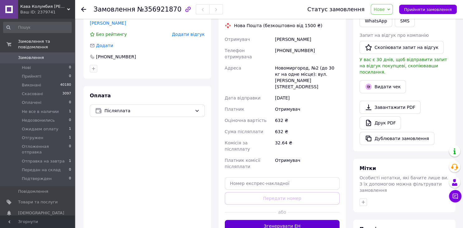
click at [280, 220] on button "Згенерувати ЕН" at bounding box center [282, 226] width 115 height 12
click at [390, 10] on icon at bounding box center [388, 9] width 3 height 3
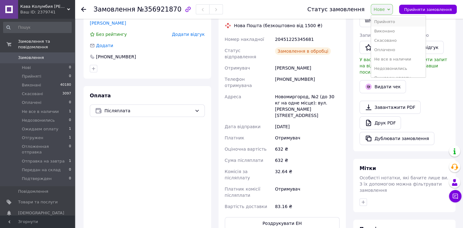
click at [390, 21] on li "Прийнято" at bounding box center [398, 21] width 54 height 9
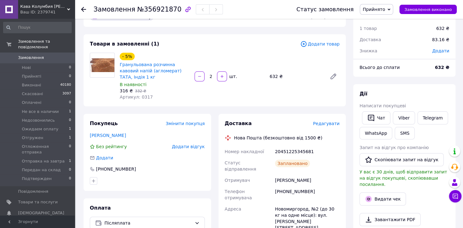
scroll to position [0, 0]
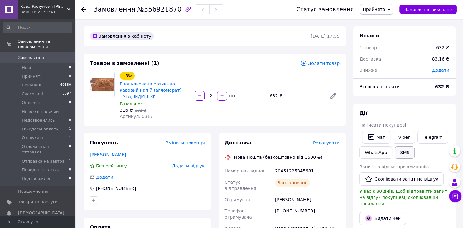
click at [404, 151] on button "SMS" at bounding box center [405, 152] width 20 height 12
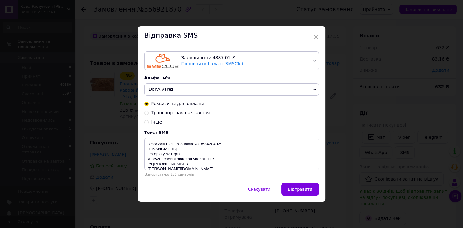
click at [145, 113] on input "Транспортная накладная" at bounding box center [146, 112] width 4 height 4
radio input "true"
radio input "false"
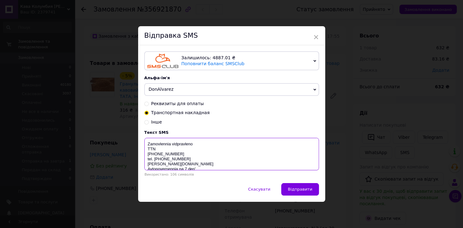
drag, startPoint x: 183, startPoint y: 154, endPoint x: 145, endPoint y: 154, distance: 37.7
click at [145, 154] on textarea "Zamovlennia vidpravleno TTN 59998085274408 tel. 0505793077 don-alvarez.com.ua A…" at bounding box center [231, 154] width 175 height 32
paste textarea "20451225345681"
click at [195, 148] on textarea "Zamovlennia vidpravleno TTN 20451225345681 tel. 0505793077 don-alvarez.com.ua A…" at bounding box center [231, 154] width 175 height 32
type textarea "Zamovlennia vidpravка 13.08 TTN 20451225345681 tel. 0505793077 don-alvarez.com.…"
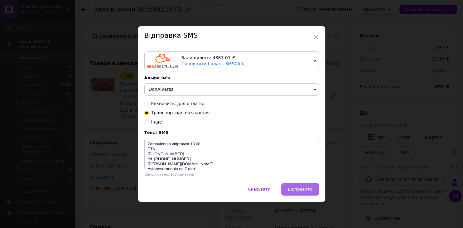
click at [306, 189] on span "Відправити" at bounding box center [300, 189] width 24 height 5
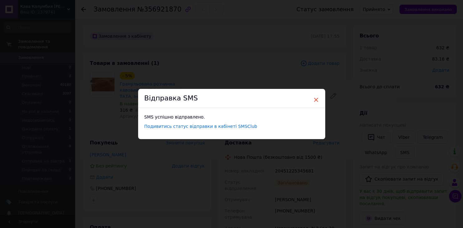
click at [314, 99] on span "×" at bounding box center [316, 99] width 6 height 11
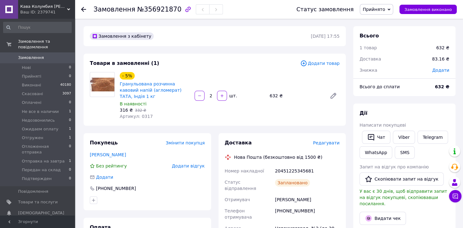
click at [392, 10] on span "Прийнято" at bounding box center [376, 9] width 33 height 11
click at [387, 55] on li "Отправка на завтра" at bounding box center [387, 52] width 54 height 9
click at [387, 55] on div "Доставка" at bounding box center [392, 59] width 73 height 14
